Goal: Task Accomplishment & Management: Manage account settings

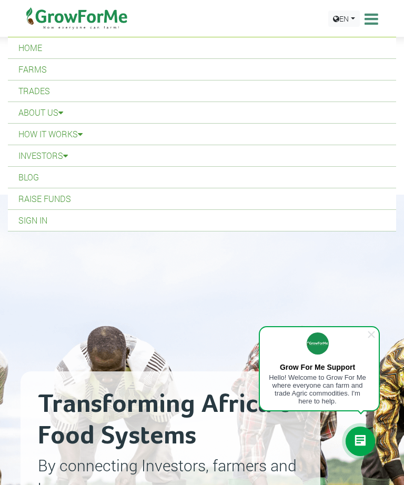
click at [44, 221] on link "Sign In" at bounding box center [202, 220] width 388 height 21
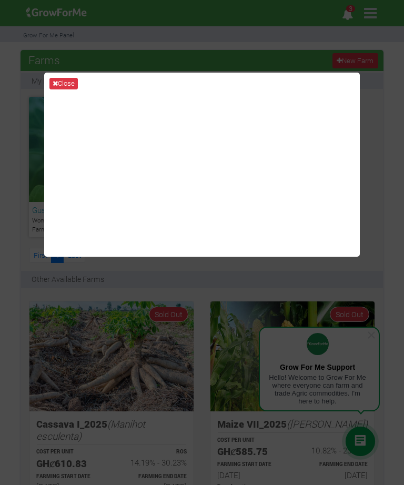
click at [61, 89] on button "Close" at bounding box center [63, 84] width 28 height 12
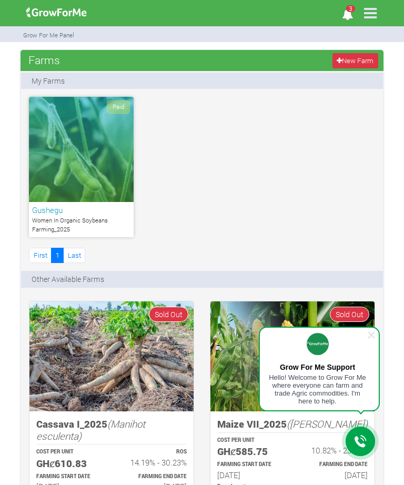
click at [379, 12] on icon at bounding box center [370, 13] width 22 height 22
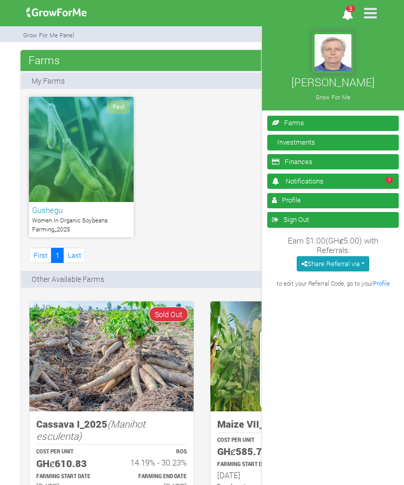
click at [334, 143] on link "Investments" at bounding box center [332, 142] width 131 height 15
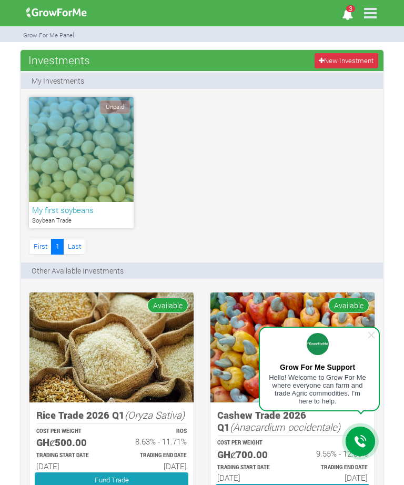
click at [97, 165] on div "Unpaid" at bounding box center [81, 149] width 105 height 105
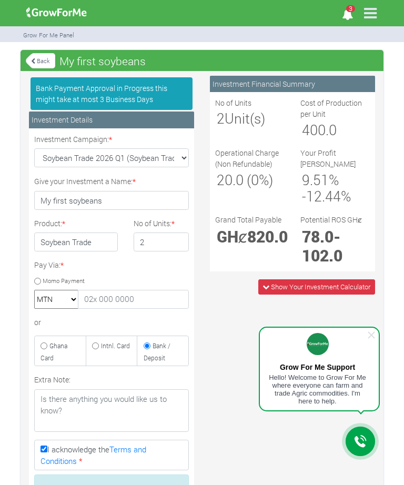
click at [373, 13] on icon at bounding box center [370, 13] width 22 height 22
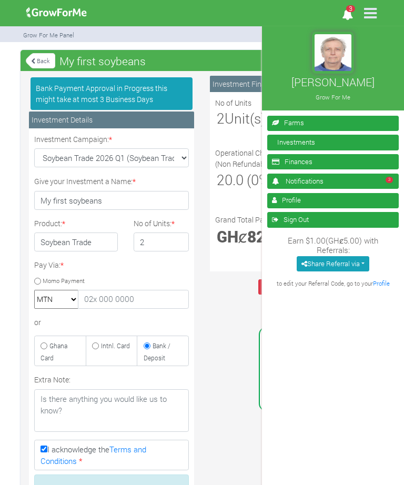
click at [314, 182] on link "3 Notifications" at bounding box center [332, 180] width 131 height 15
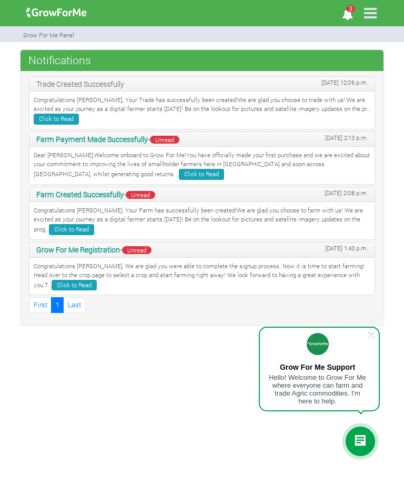
click at [375, 7] on icon at bounding box center [370, 13] width 22 height 22
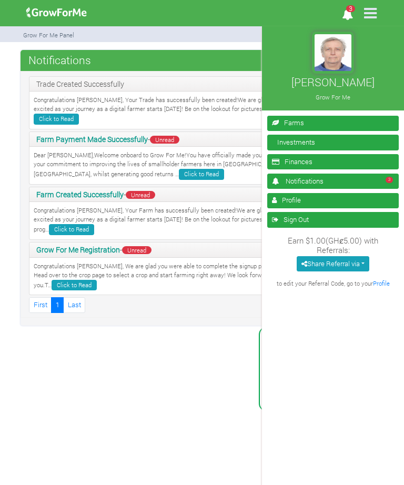
click at [305, 196] on link "Profile" at bounding box center [332, 200] width 131 height 15
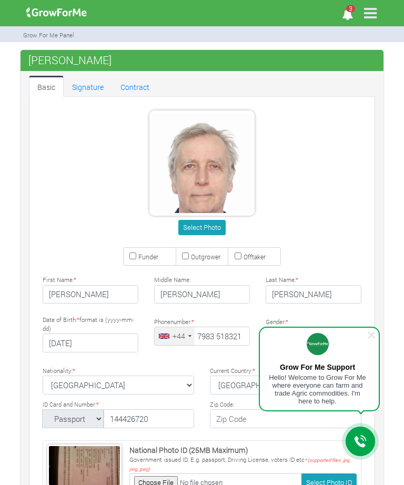
click at [375, 12] on icon at bounding box center [370, 13] width 22 height 22
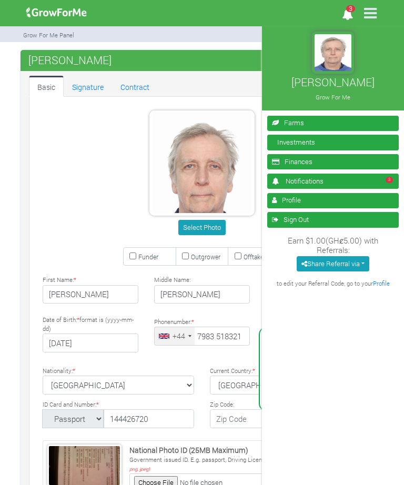
click at [330, 220] on link "Sign Out" at bounding box center [332, 219] width 131 height 15
